Goal: Check status: Check status

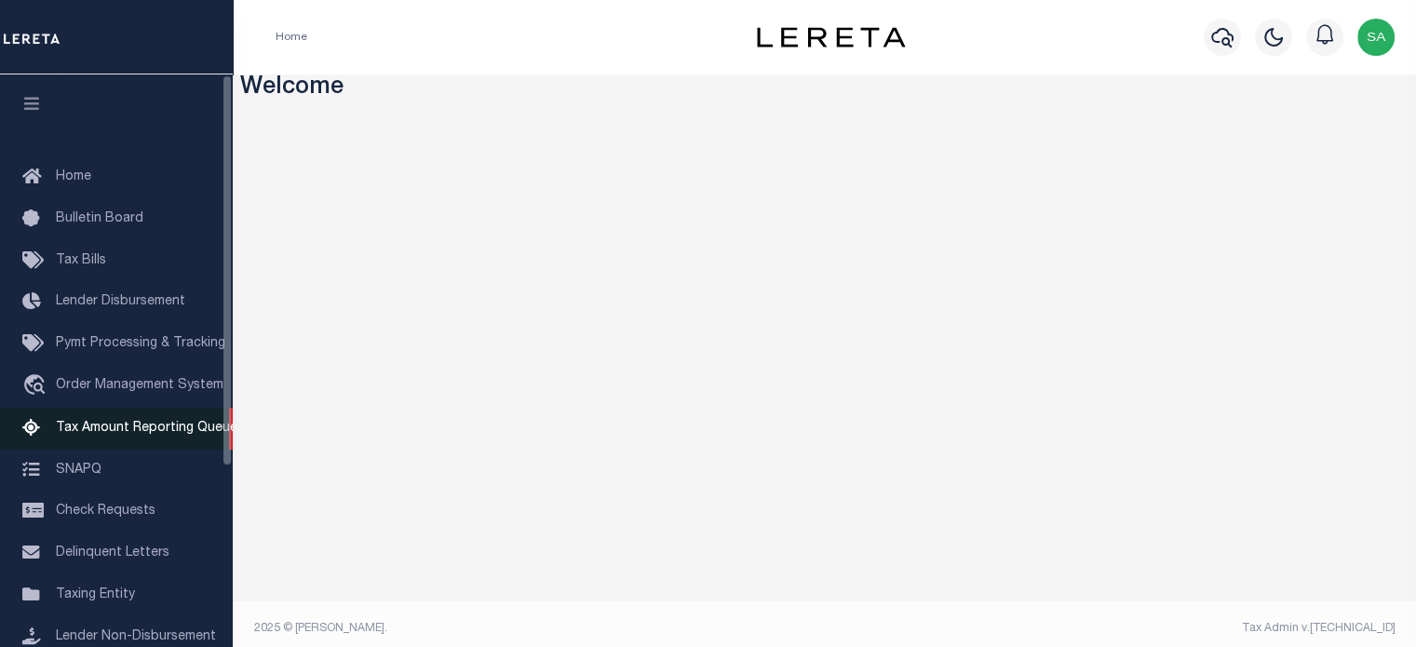
click at [144, 431] on span "Tax Amount Reporting Queue" at bounding box center [147, 428] width 182 height 13
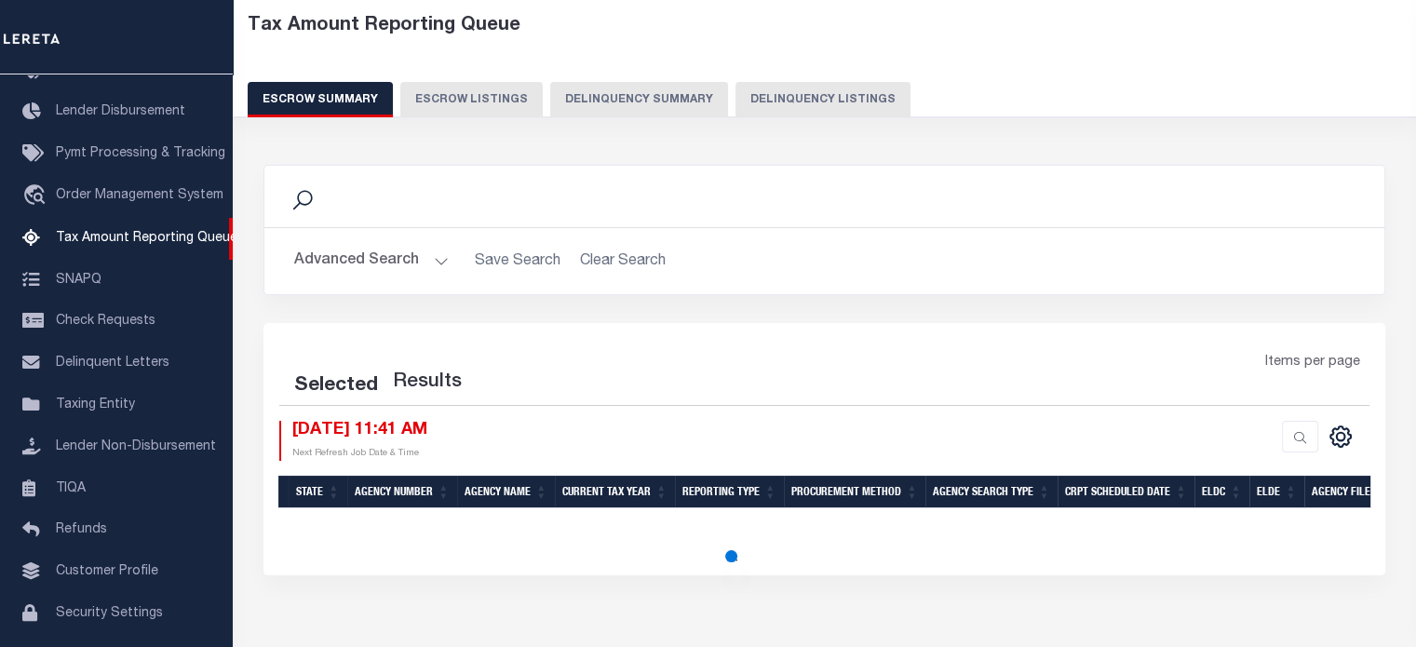
scroll to position [183, 0]
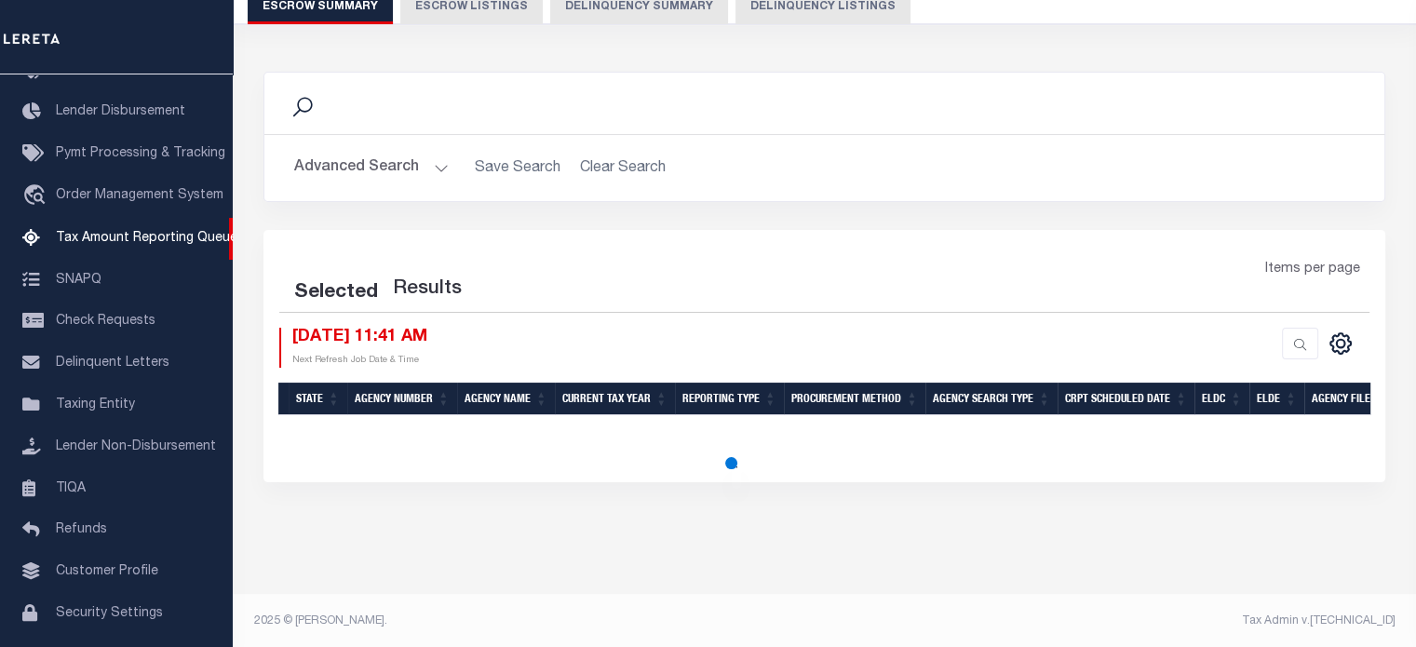
select select "100"
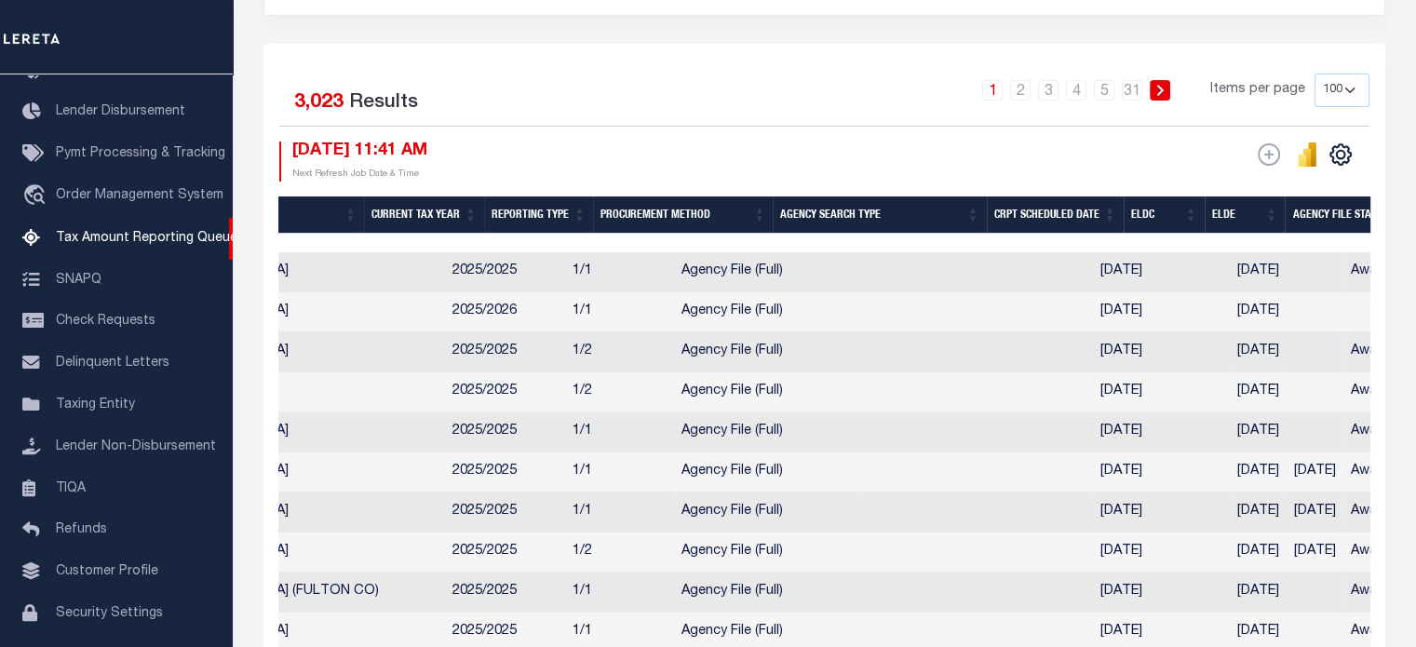
scroll to position [0, 0]
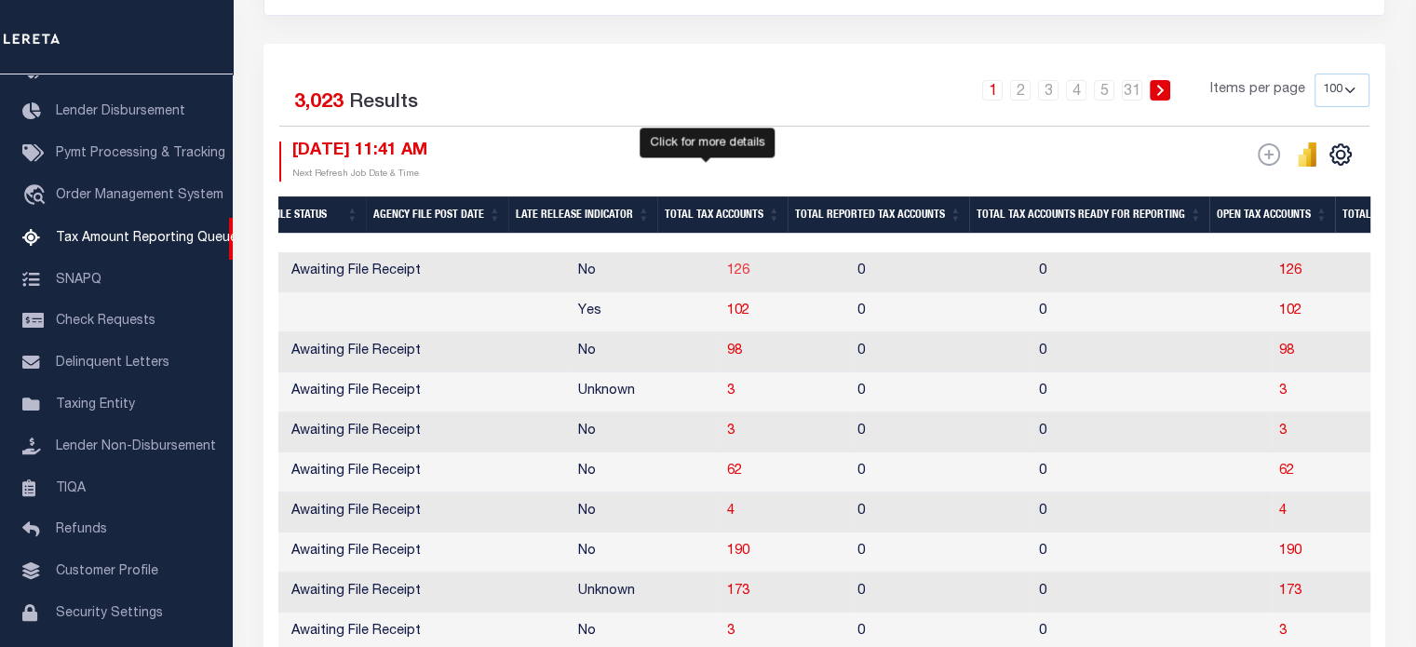
click at [727, 267] on span "126" at bounding box center [738, 270] width 22 height 13
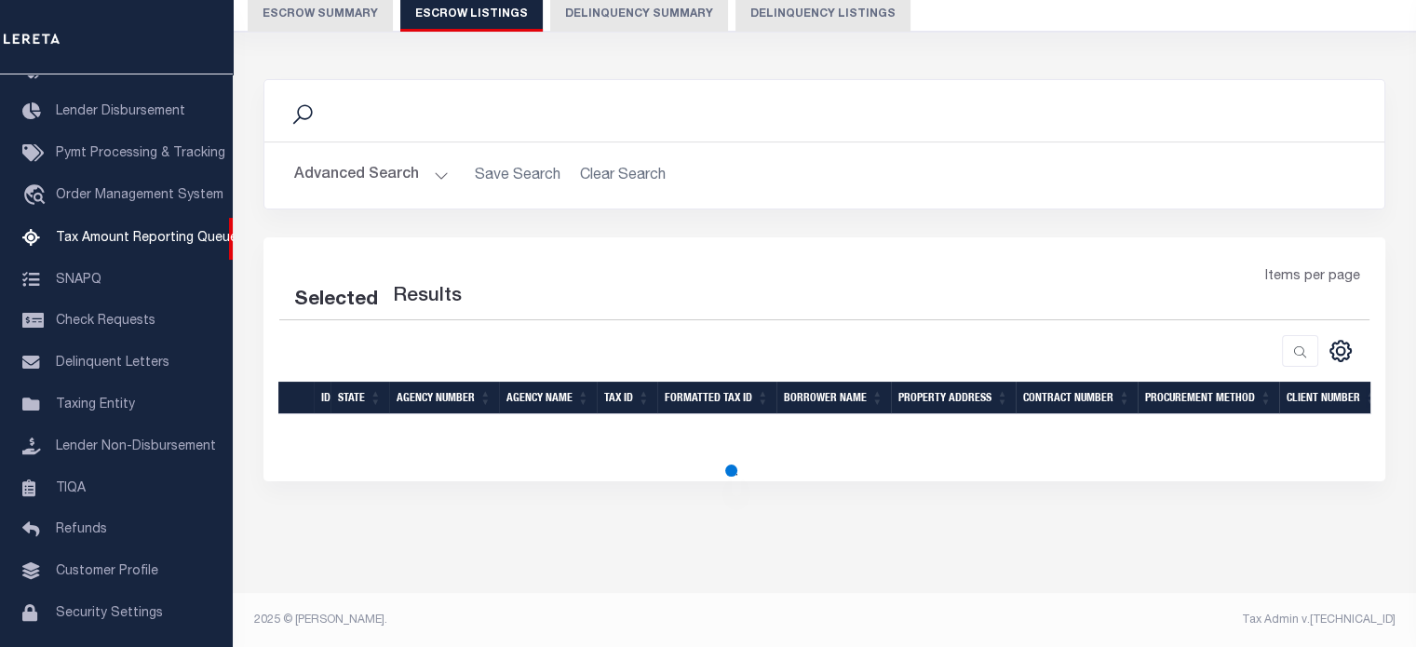
select select "100"
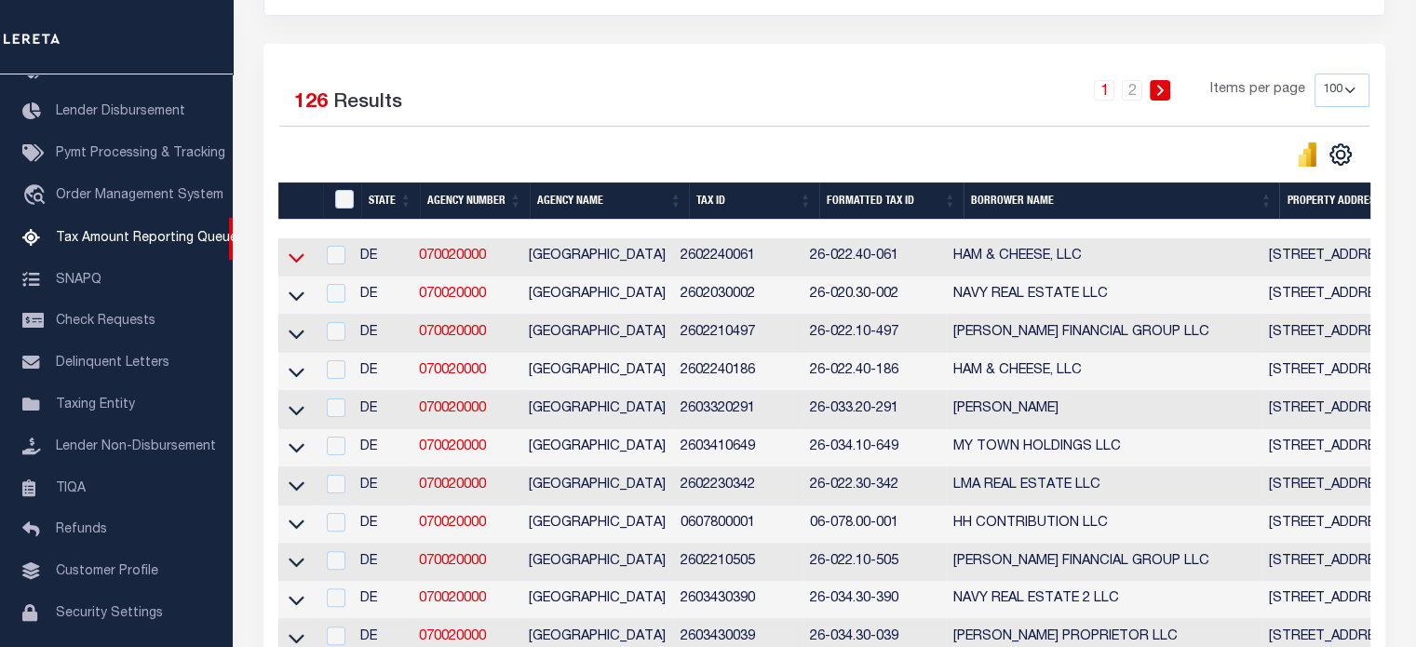
click at [298, 263] on icon at bounding box center [297, 258] width 16 height 9
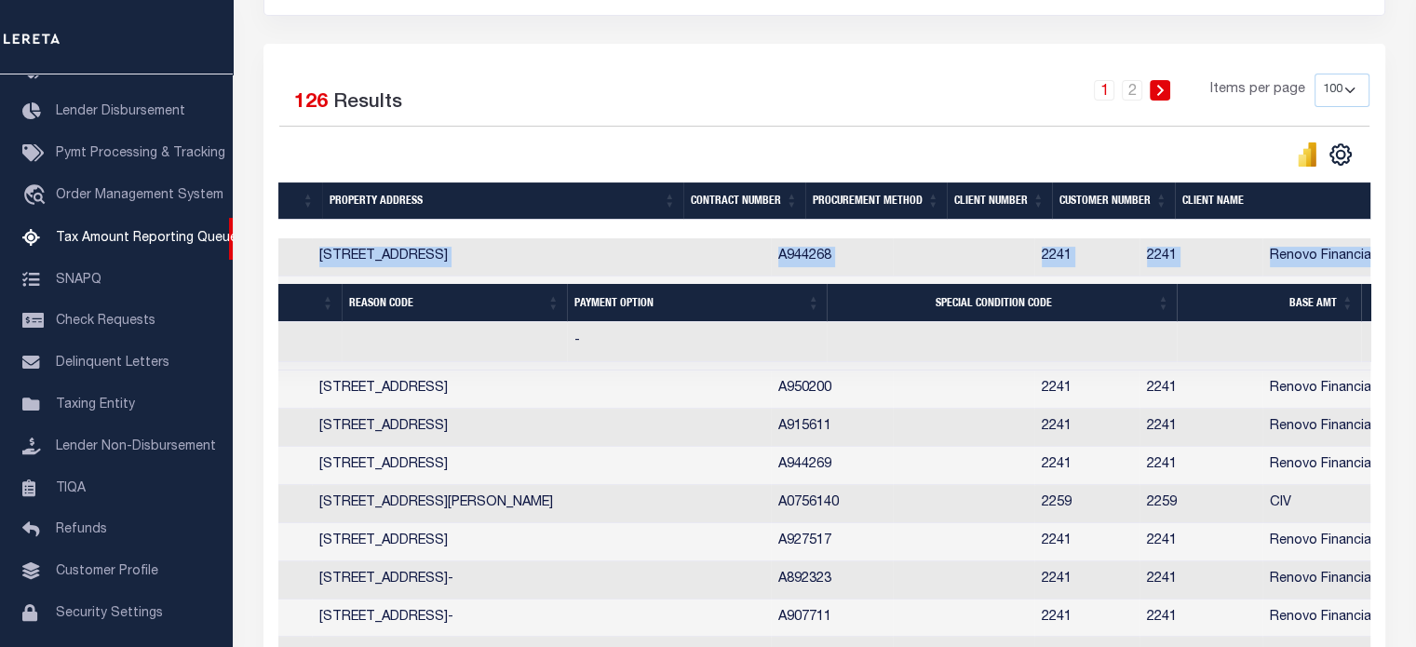
drag, startPoint x: 361, startPoint y: 255, endPoint x: 1374, endPoint y: 256, distance: 1013.1
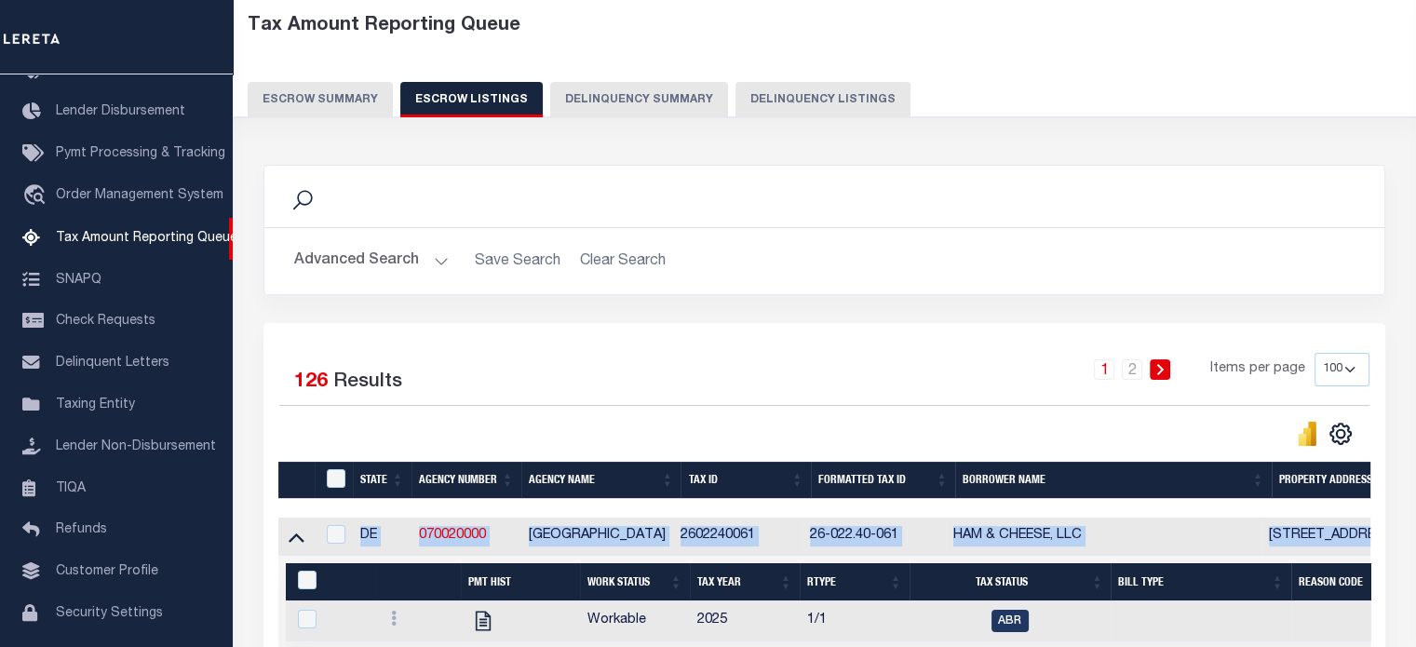
drag, startPoint x: 302, startPoint y: 97, endPoint x: 315, endPoint y: 103, distance: 14.6
click at [302, 96] on button "Escrow Summary" at bounding box center [320, 99] width 145 height 35
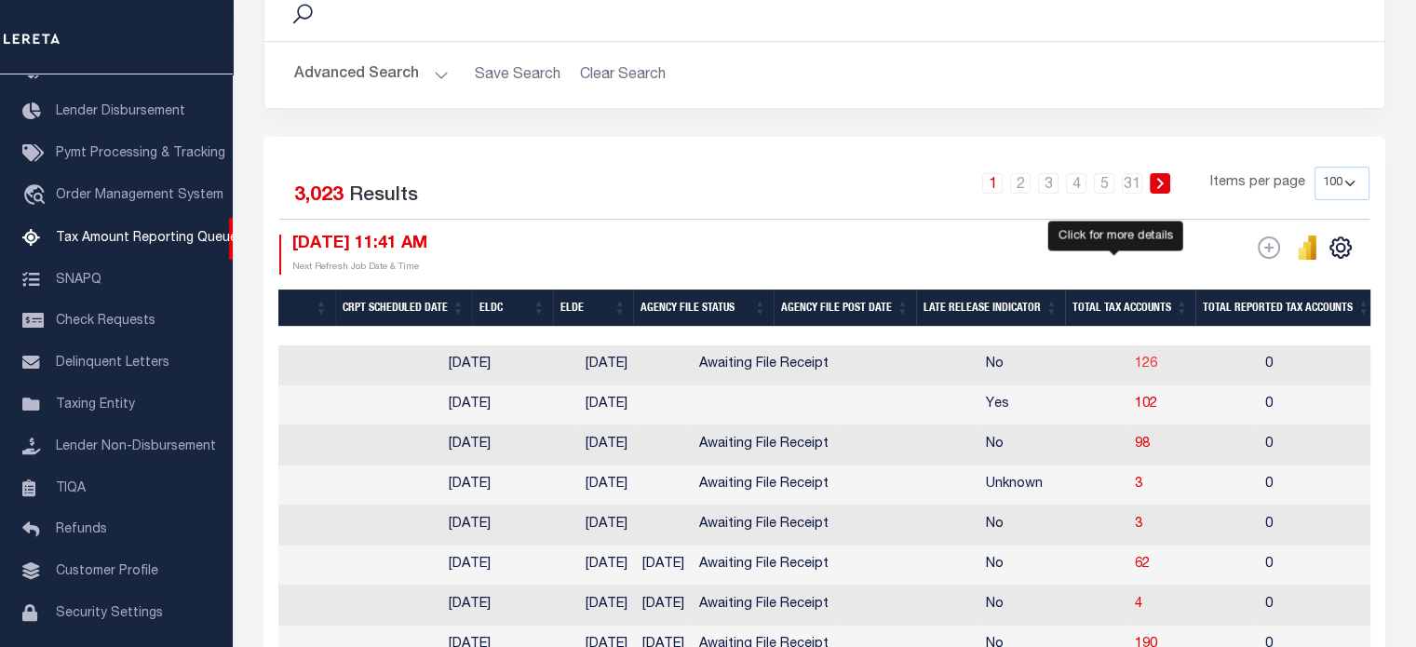
click at [1135, 364] on span "126" at bounding box center [1146, 364] width 22 height 13
select select "100"
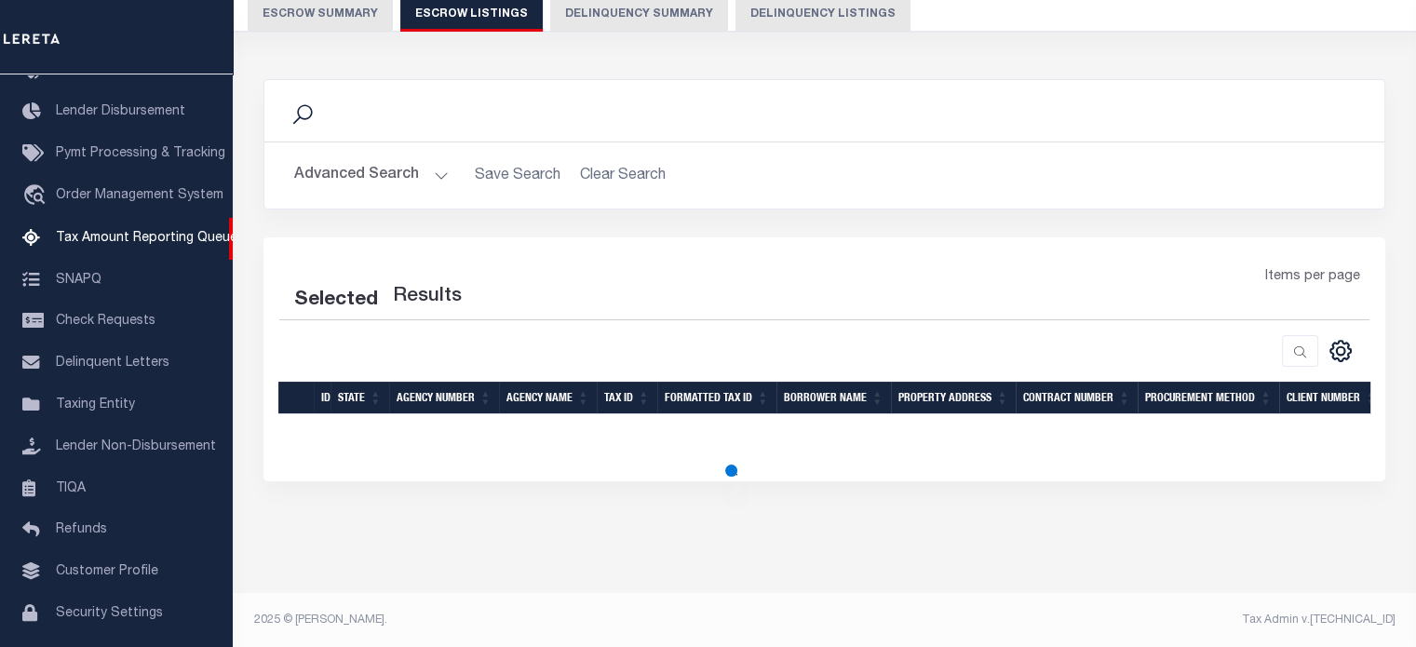
select select "100"
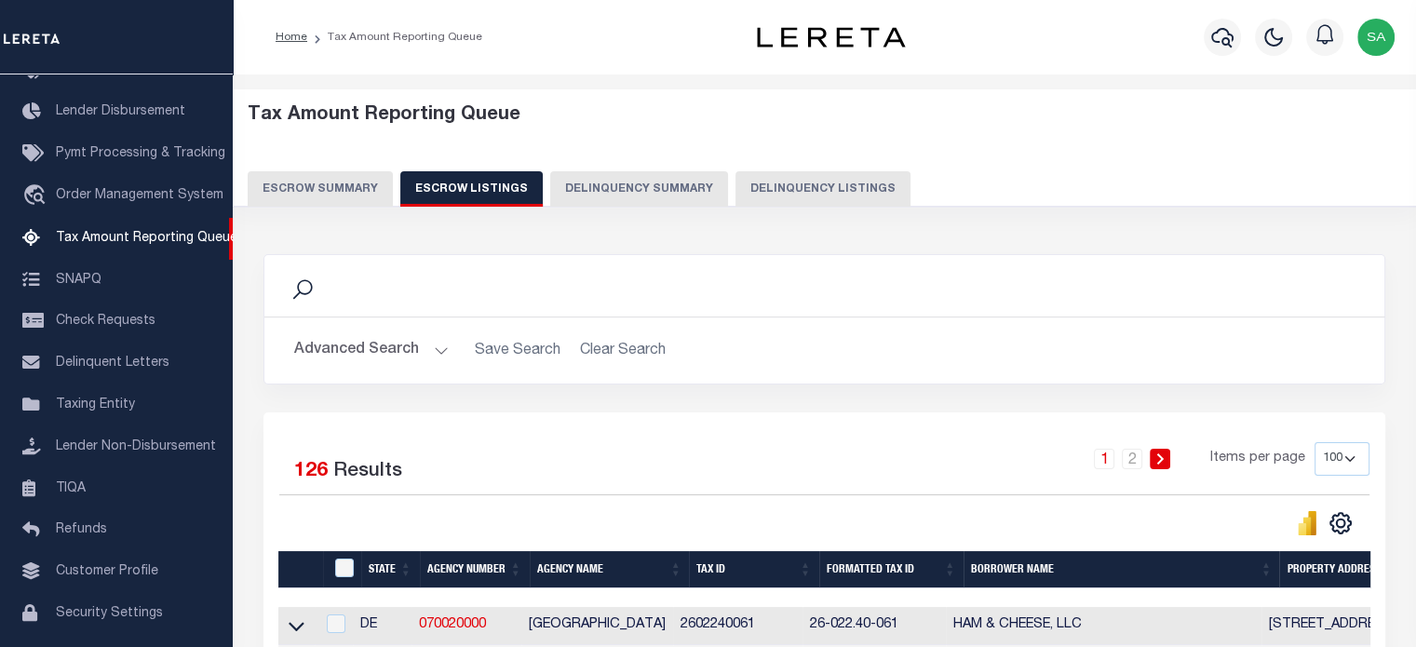
click at [350, 185] on button "Escrow Summary" at bounding box center [320, 188] width 145 height 35
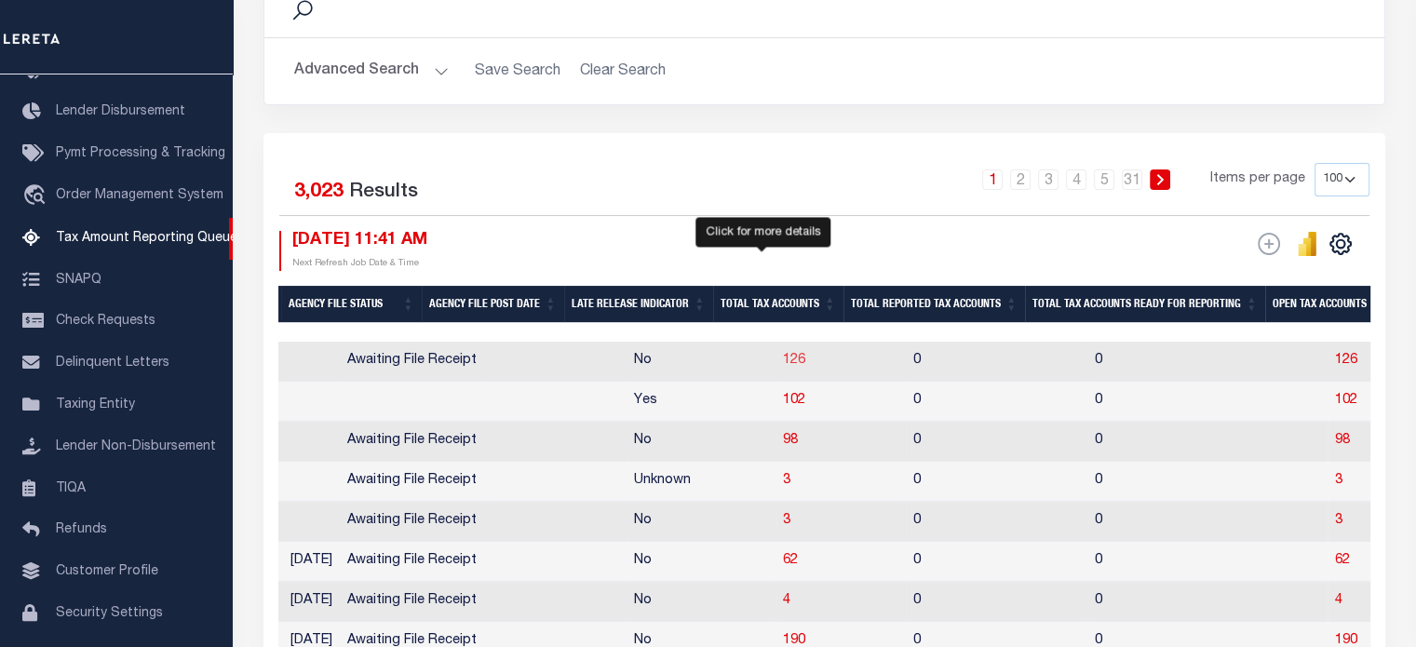
click at [783, 361] on span "126" at bounding box center [794, 360] width 22 height 13
select select "100"
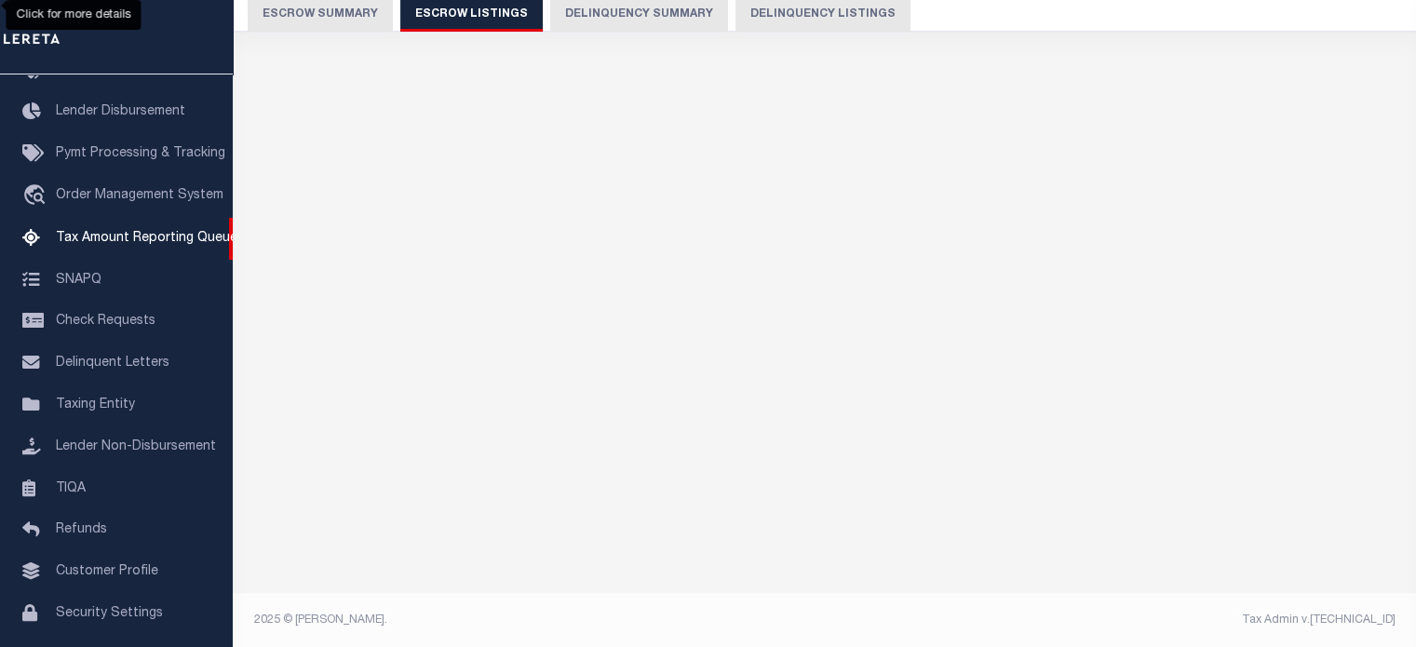
select select "100"
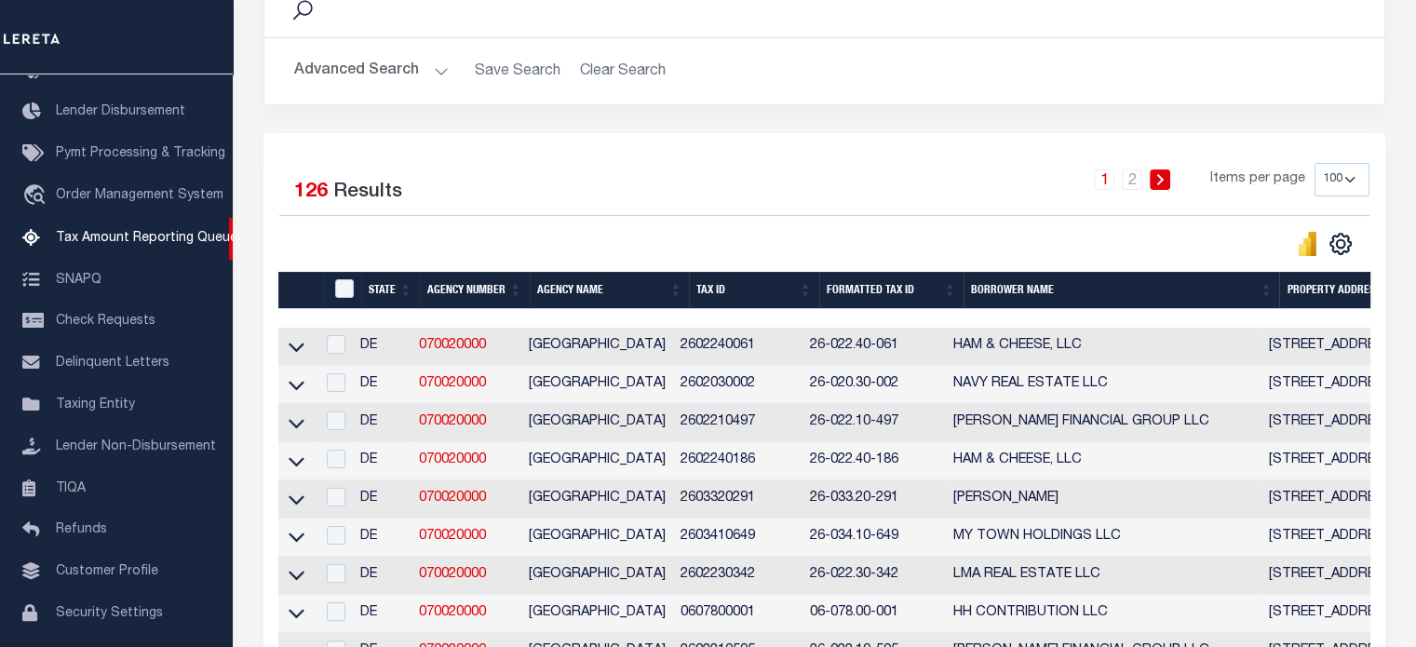
scroll to position [93, 0]
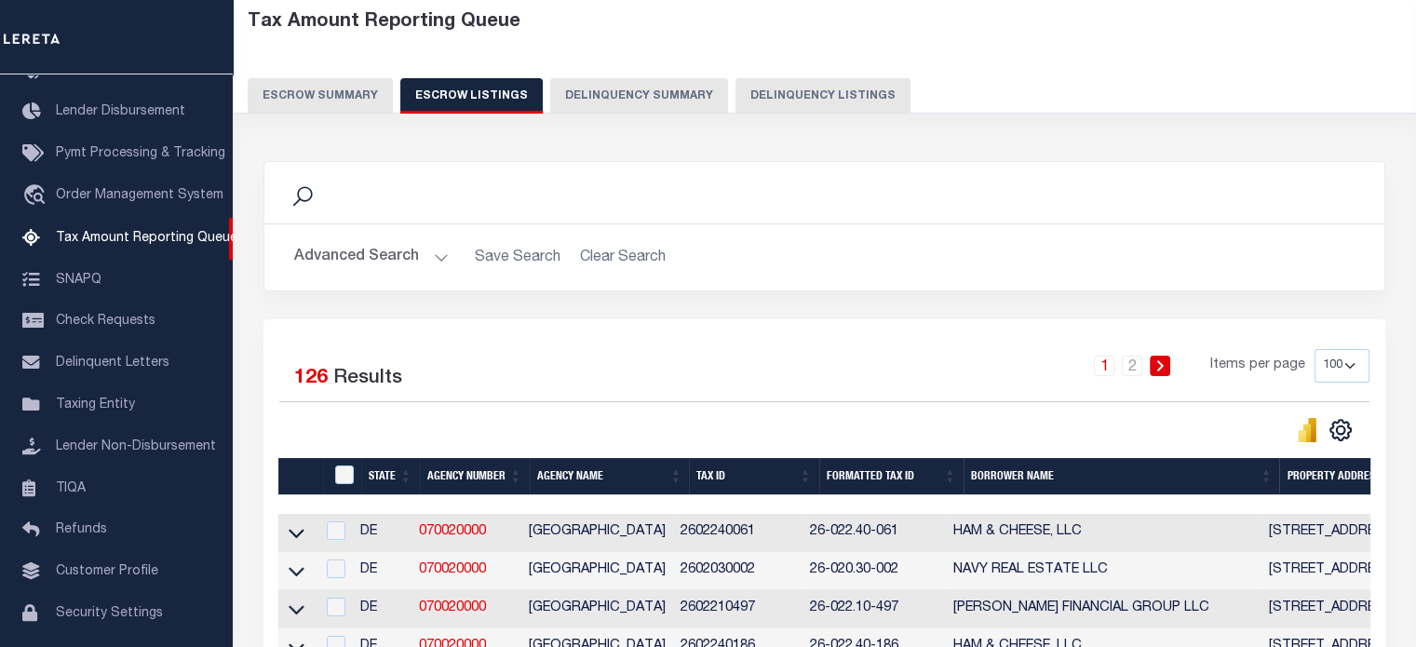
click at [319, 89] on button "Escrow Summary" at bounding box center [320, 95] width 145 height 35
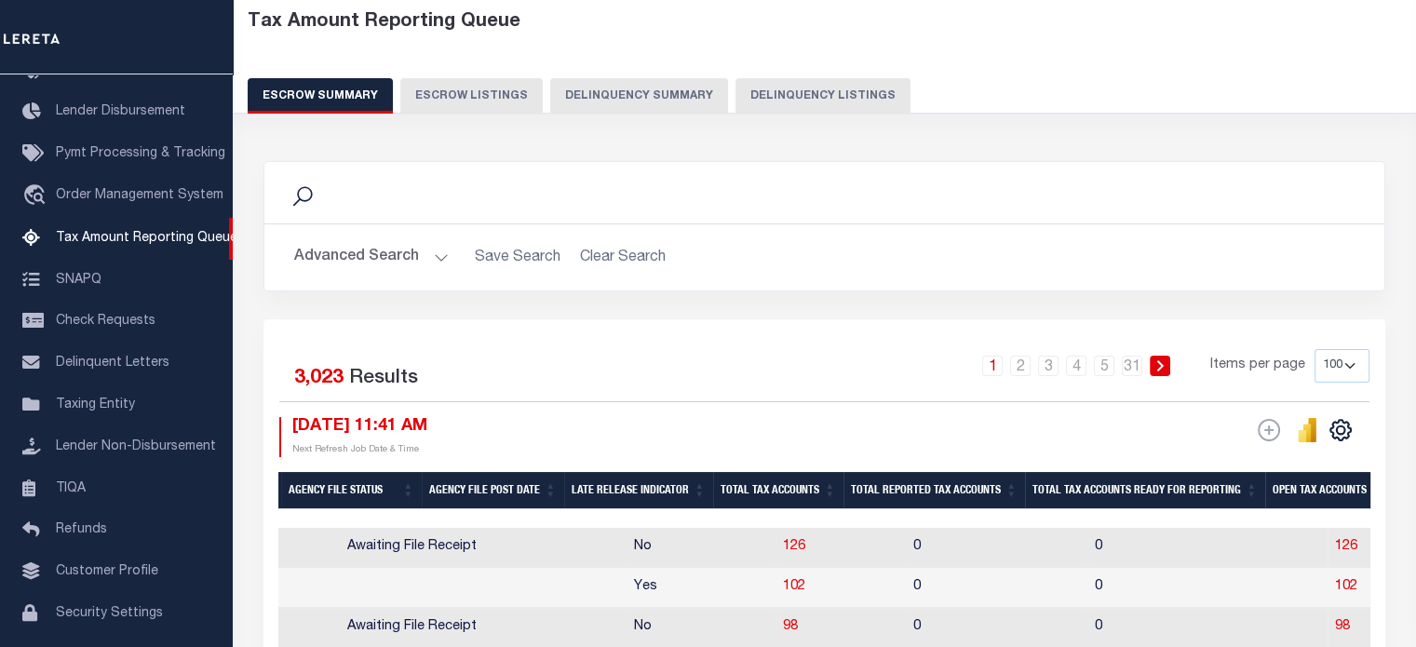
scroll to position [279, 0]
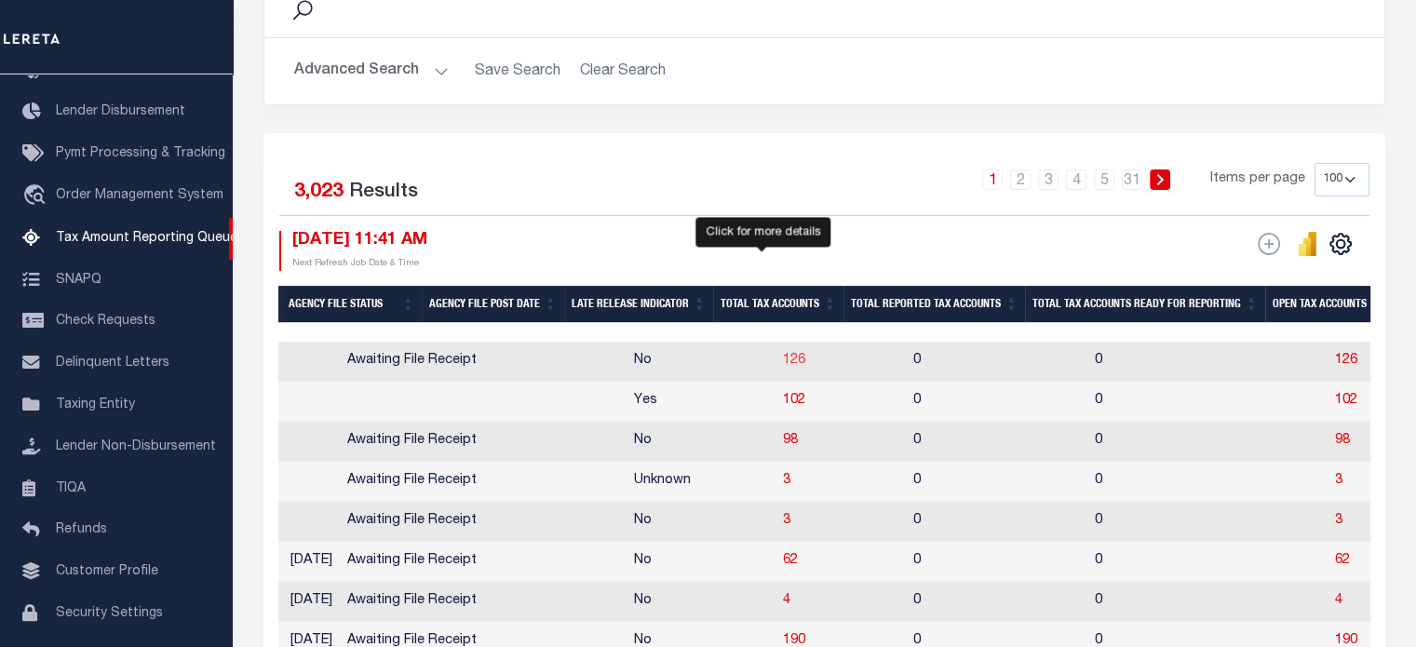
click at [783, 359] on span "126" at bounding box center [794, 360] width 22 height 13
select select "100"
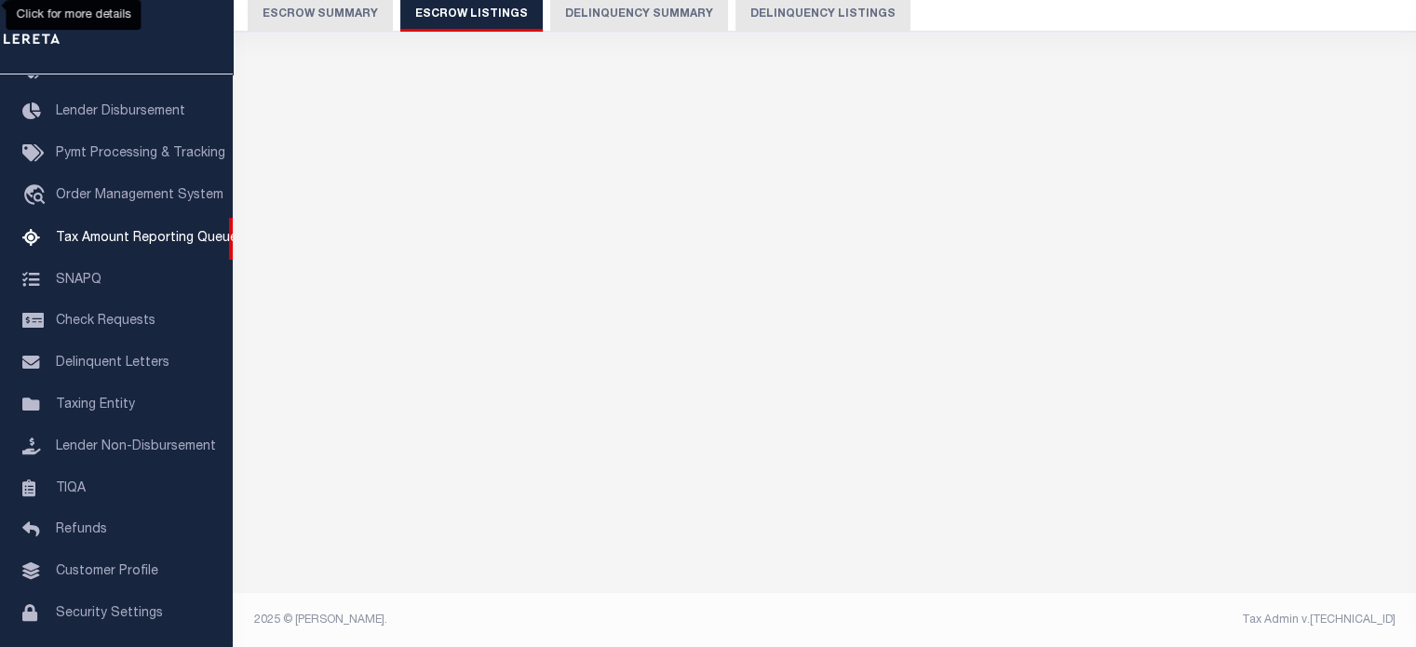
select select "100"
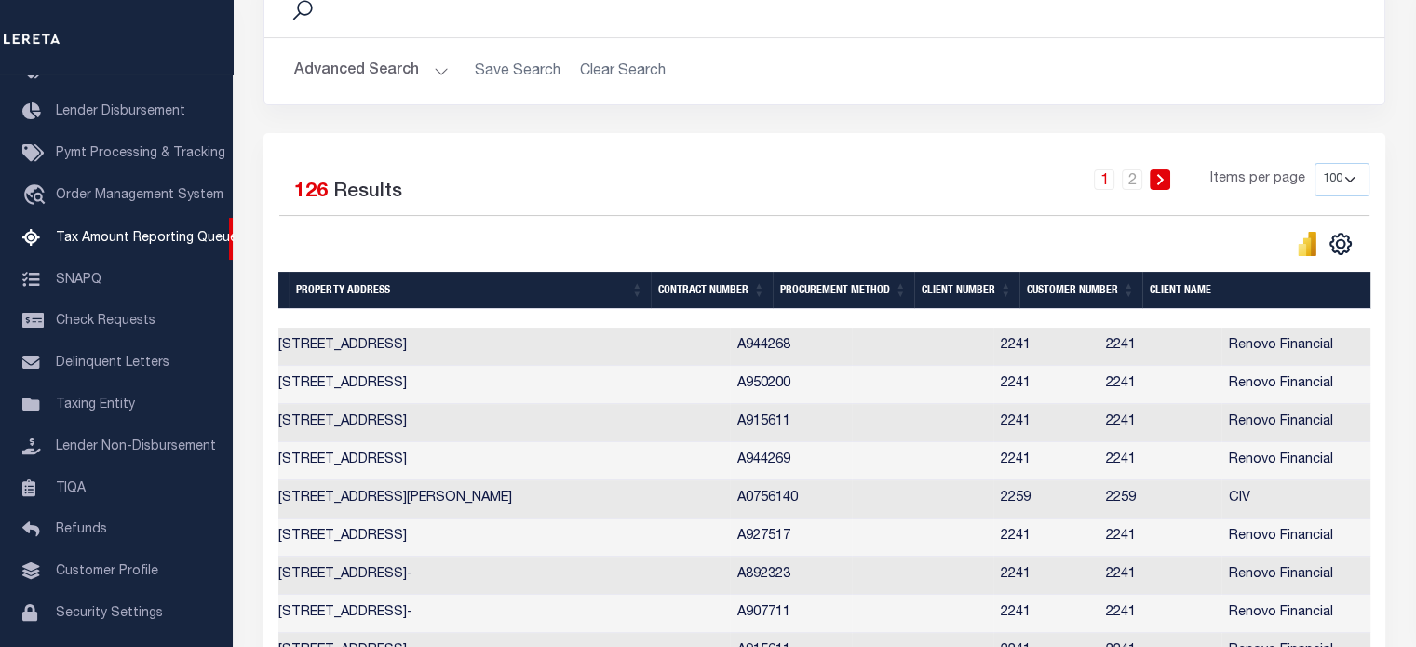
scroll to position [0, 1181]
